Goal: Navigation & Orientation: Understand site structure

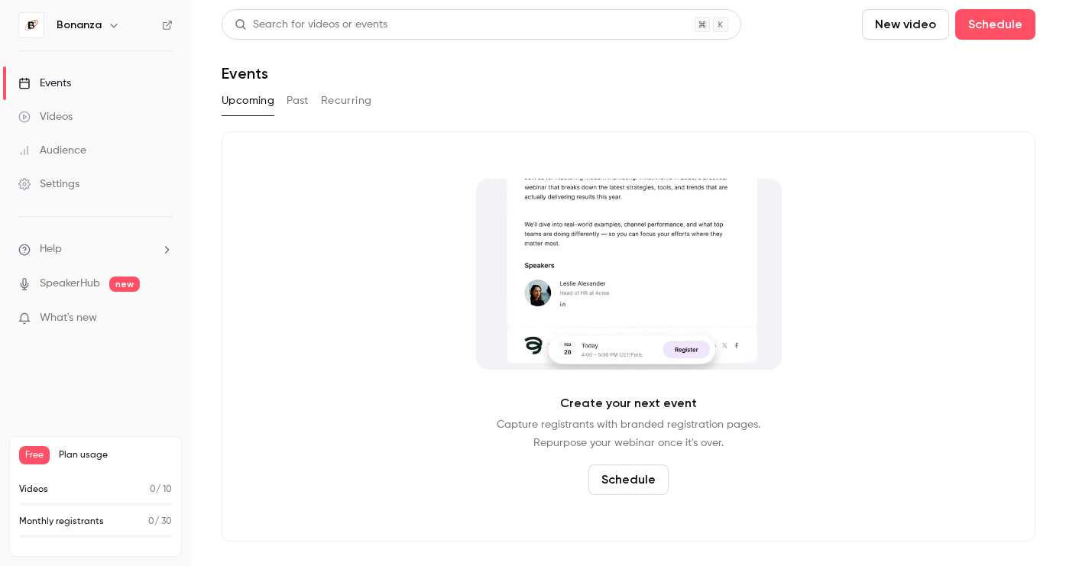
click at [85, 153] on div "Audience" at bounding box center [52, 150] width 68 height 15
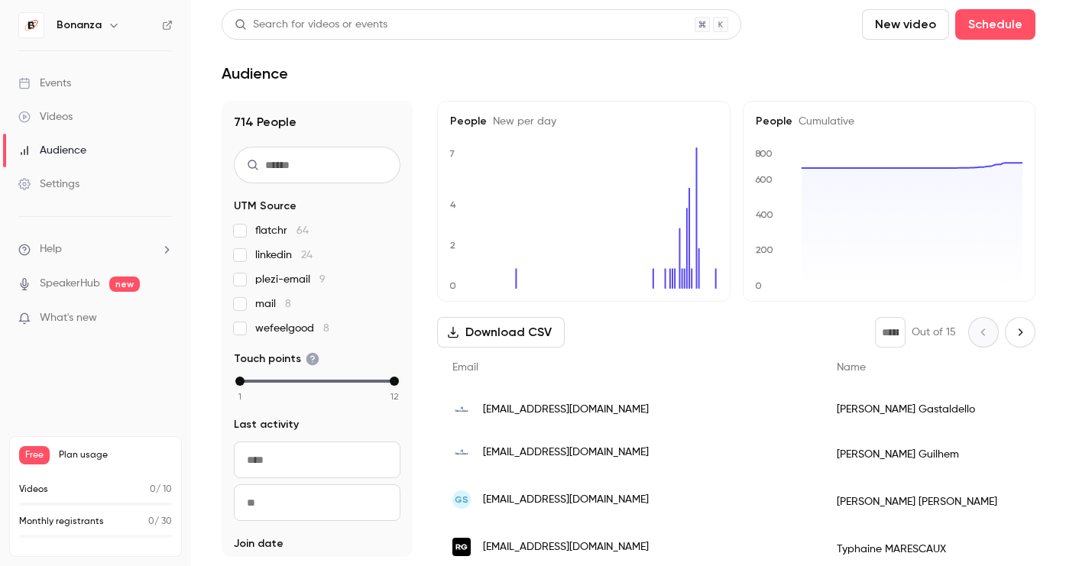
click at [76, 118] on link "Videos" at bounding box center [95, 117] width 191 height 34
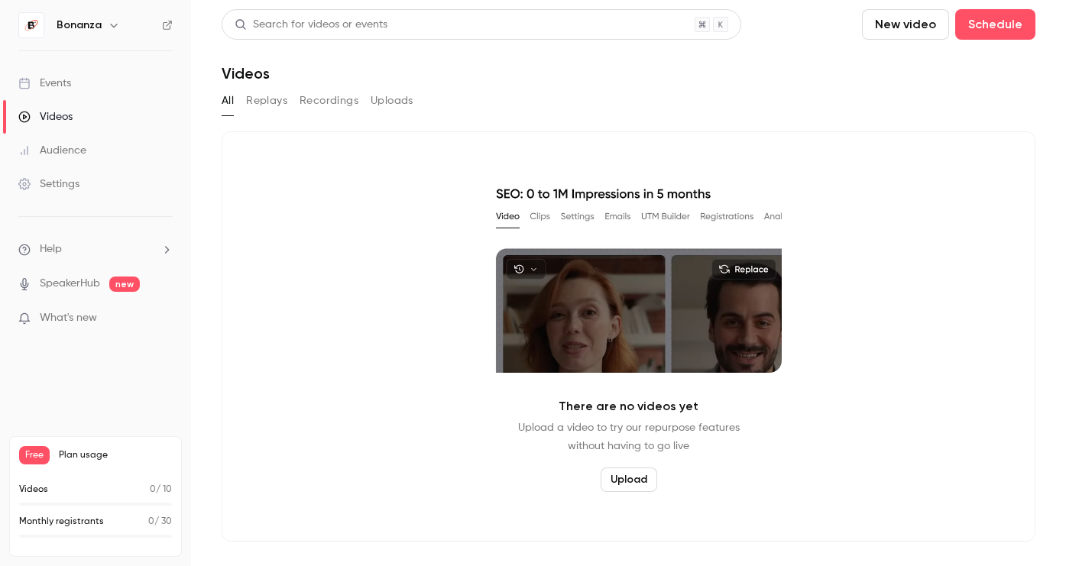
click at [63, 90] on div "Events" at bounding box center [44, 83] width 53 height 15
